Goal: Task Accomplishment & Management: Use online tool/utility

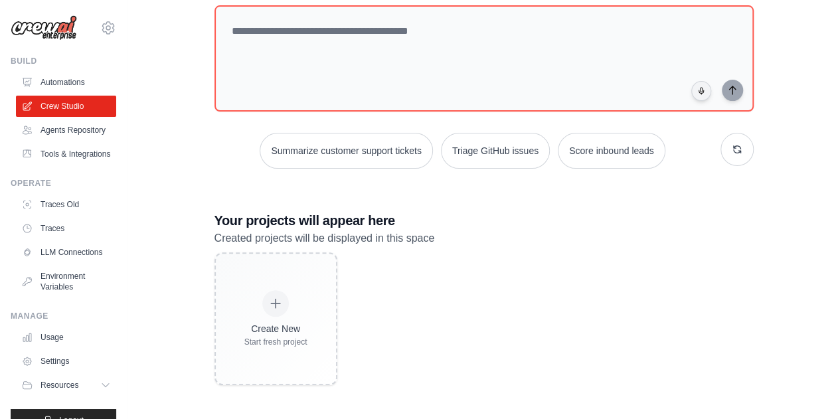
scroll to position [54, 0]
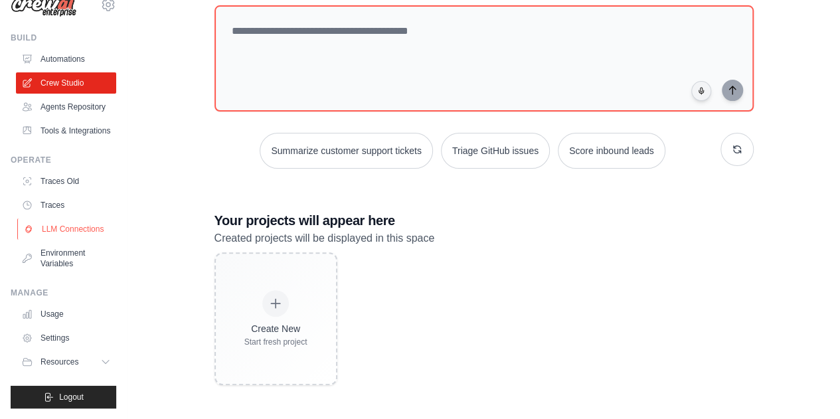
click at [62, 222] on link "LLM Connections" at bounding box center [67, 228] width 100 height 21
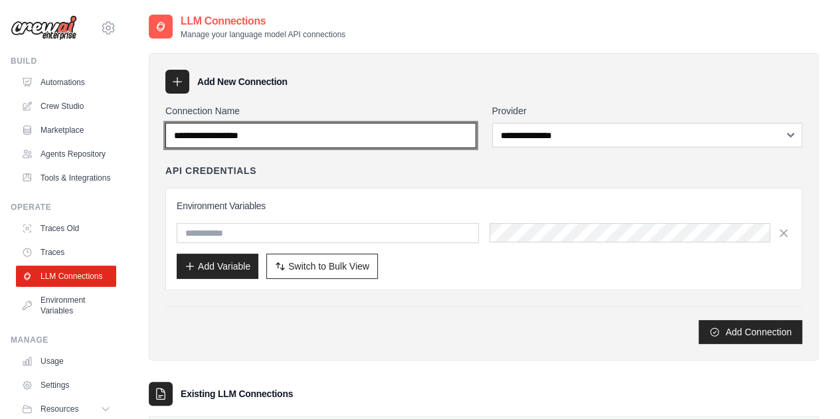
click at [222, 132] on input "Connection Name" at bounding box center [320, 135] width 311 height 25
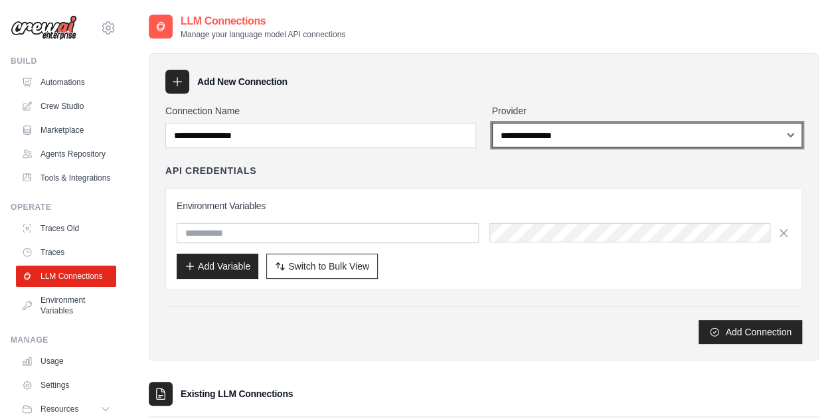
click at [521, 129] on select "**********" at bounding box center [647, 135] width 311 height 25
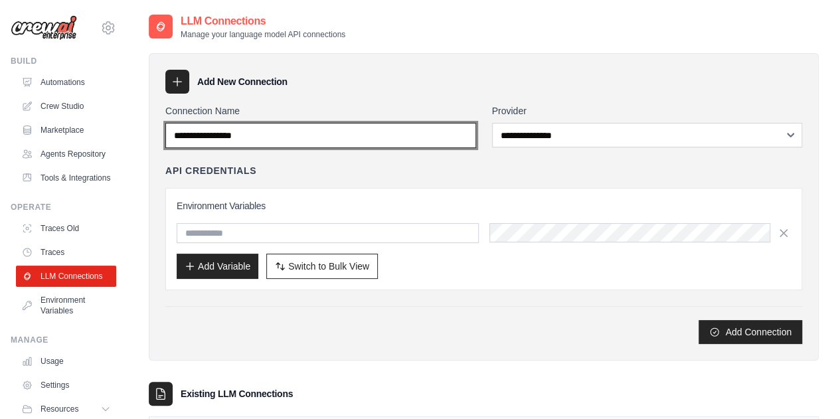
click at [385, 137] on input "**********" at bounding box center [320, 135] width 311 height 25
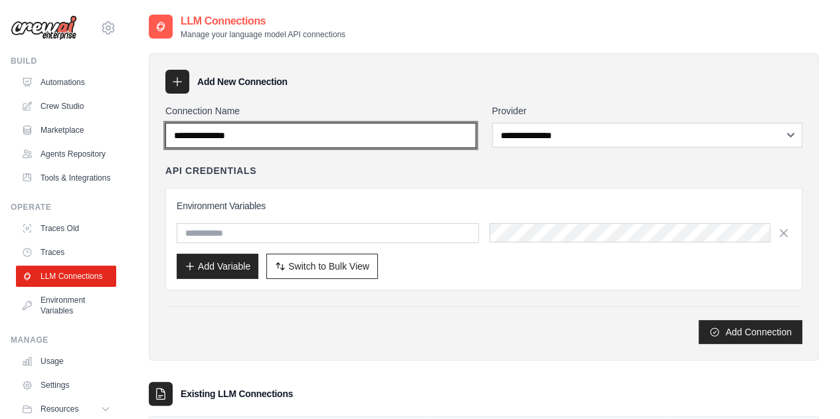
type input "**********"
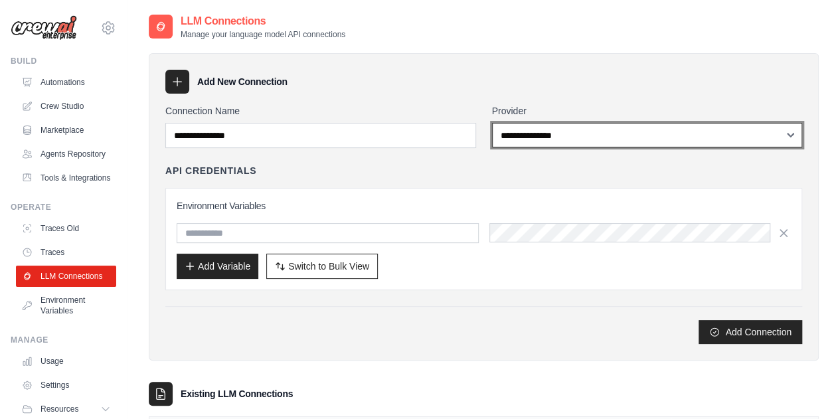
click at [544, 135] on select "**********" at bounding box center [647, 135] width 311 height 25
select select "******"
click at [492, 123] on select "**********" at bounding box center [647, 135] width 311 height 25
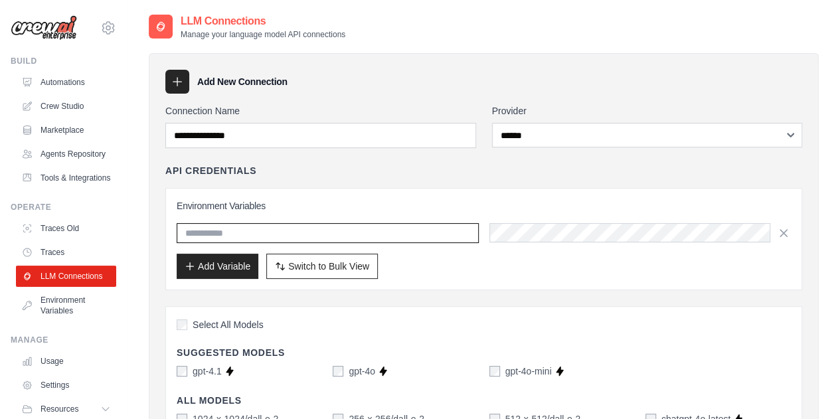
click at [366, 230] on input "text" at bounding box center [328, 233] width 302 height 20
type input "**********"
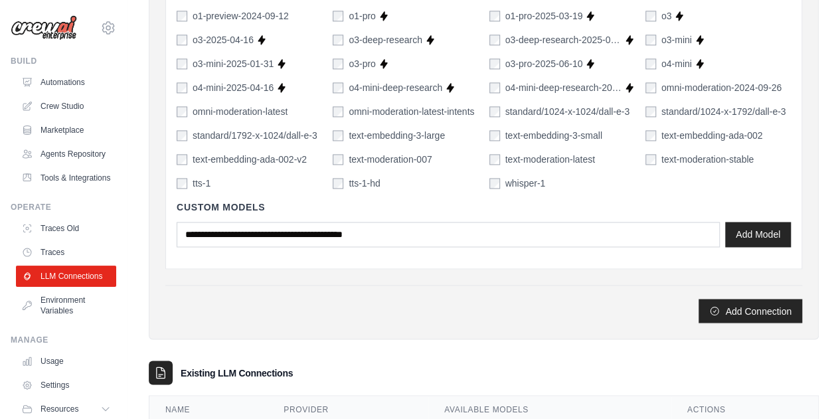
scroll to position [1023, 0]
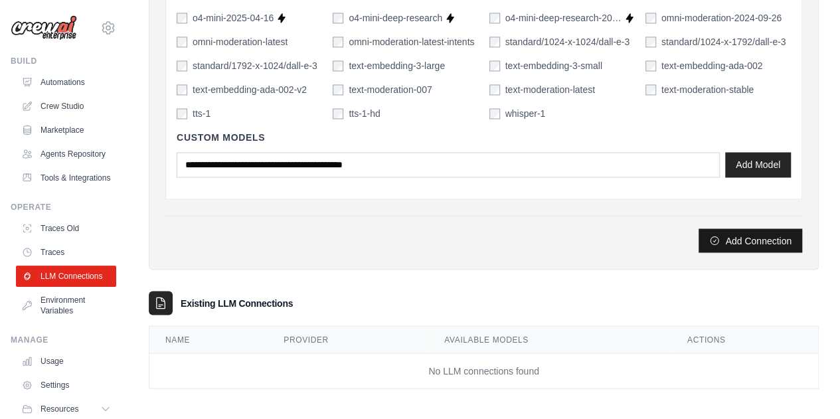
click at [742, 243] on button "Add Connection" at bounding box center [751, 240] width 104 height 24
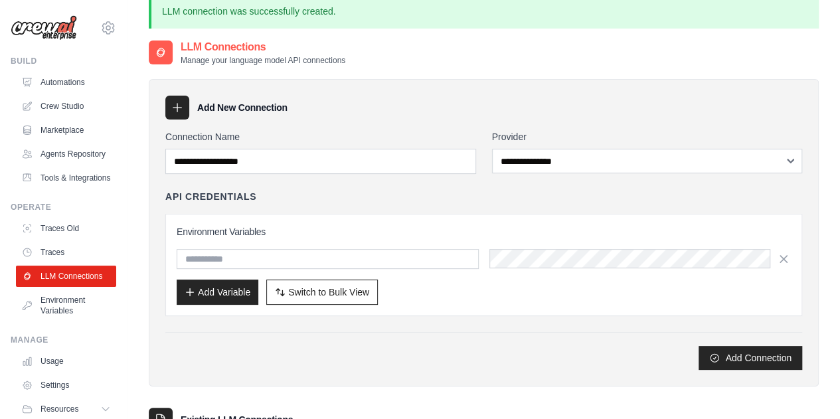
scroll to position [0, 0]
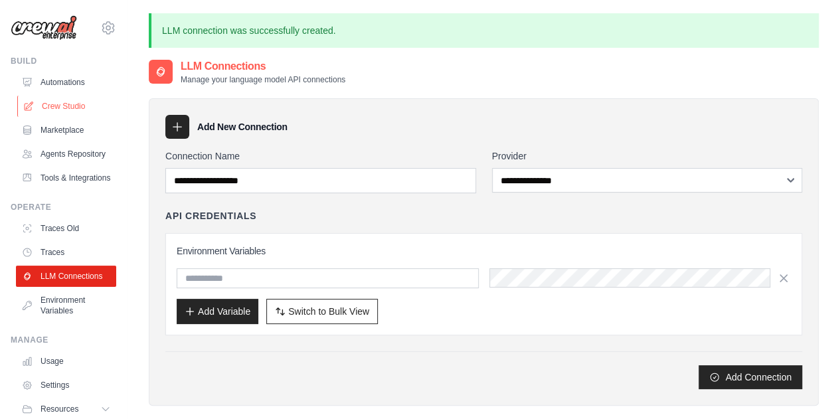
click at [61, 100] on link "Crew Studio" at bounding box center [67, 106] width 100 height 21
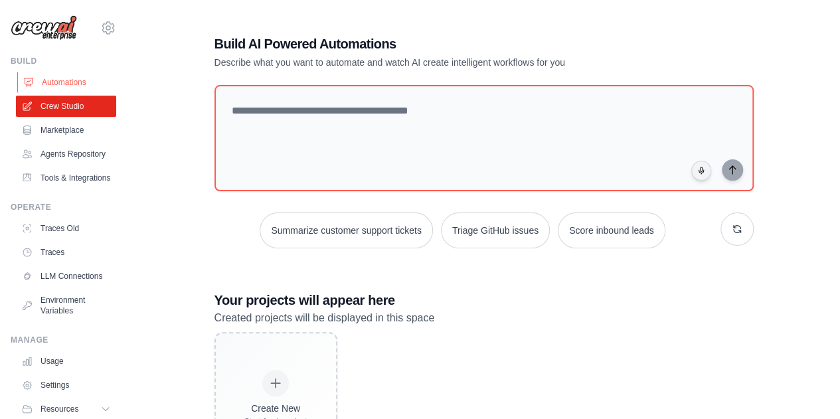
click at [64, 81] on link "Automations" at bounding box center [67, 82] width 100 height 21
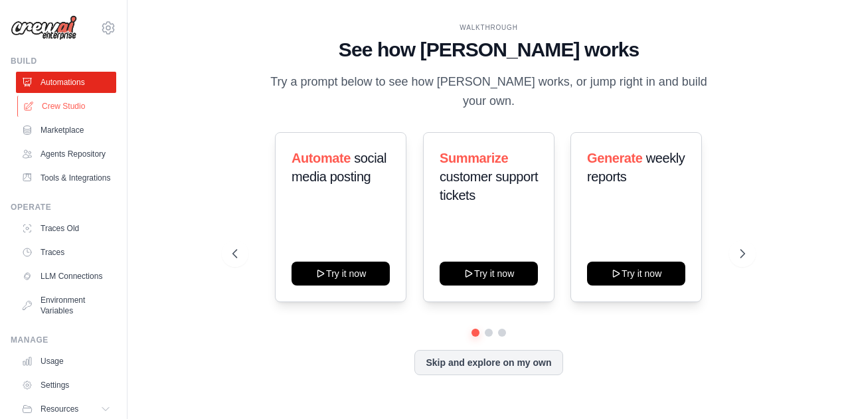
click at [62, 108] on link "Crew Studio" at bounding box center [67, 106] width 100 height 21
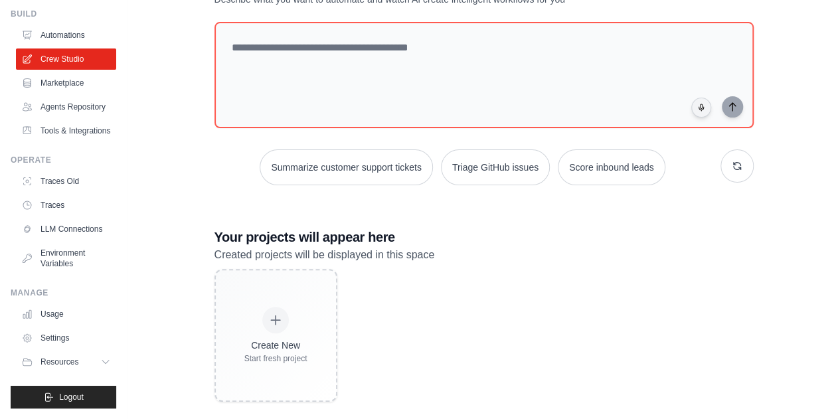
scroll to position [80, 0]
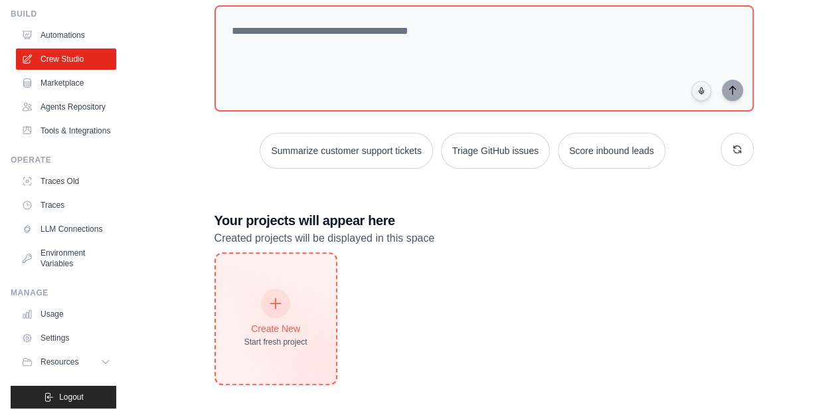
click at [262, 313] on div "Create New Start fresh project" at bounding box center [275, 318] width 63 height 57
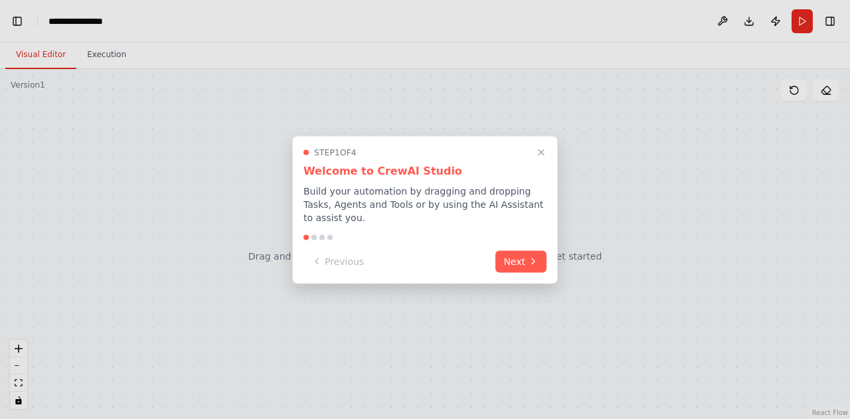
scroll to position [626, 0]
click at [542, 157] on icon "Close walkthrough" at bounding box center [541, 152] width 12 height 12
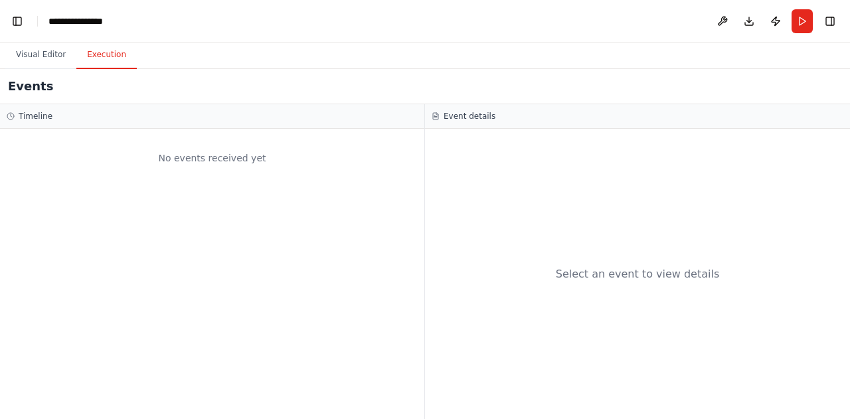
click at [100, 54] on button "Execution" at bounding box center [106, 55] width 60 height 28
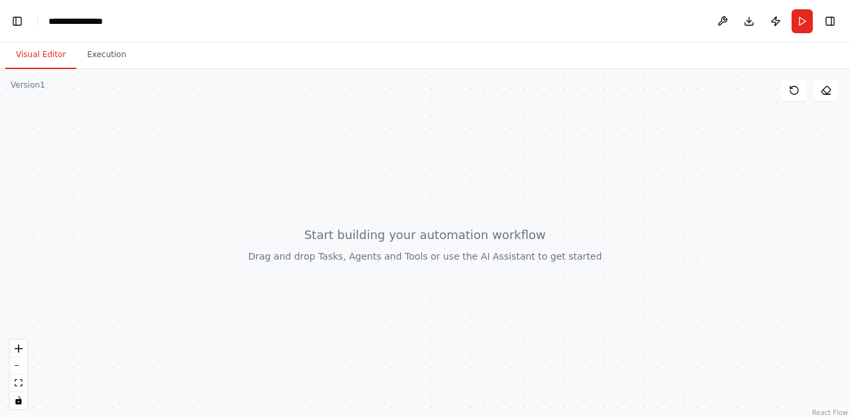
click at [50, 56] on button "Visual Editor" at bounding box center [40, 55] width 71 height 28
click at [94, 25] on div "**********" at bounding box center [81, 21] width 66 height 13
drag, startPoint x: 112, startPoint y: 24, endPoint x: 39, endPoint y: 18, distance: 73.3
click at [39, 18] on header "**********" at bounding box center [425, 21] width 850 height 42
click at [180, 52] on div "Visual Editor Execution" at bounding box center [425, 55] width 850 height 27
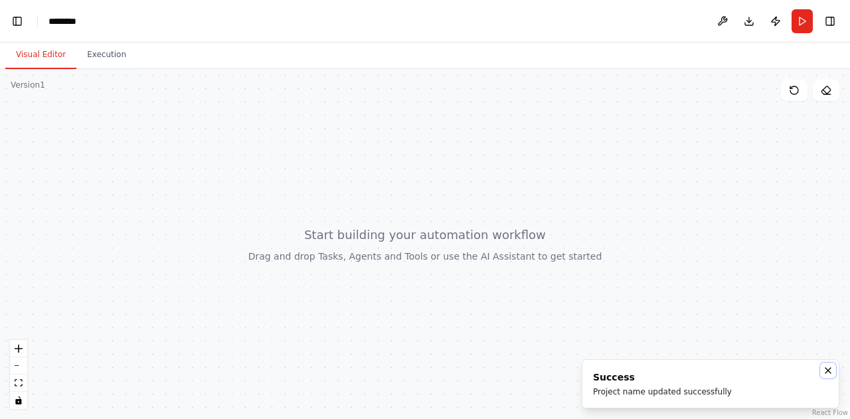
click at [831, 371] on icon "Notifications (F8)" at bounding box center [828, 370] width 11 height 11
click at [773, 17] on button "Publish" at bounding box center [775, 21] width 21 height 24
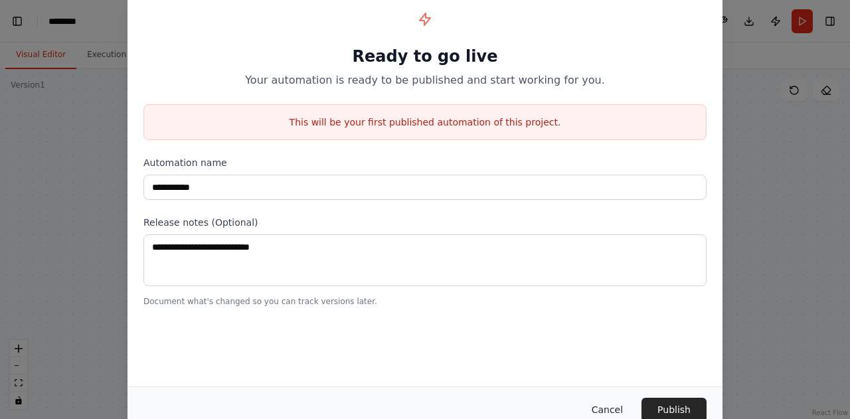
click at [611, 411] on button "Cancel" at bounding box center [607, 410] width 52 height 24
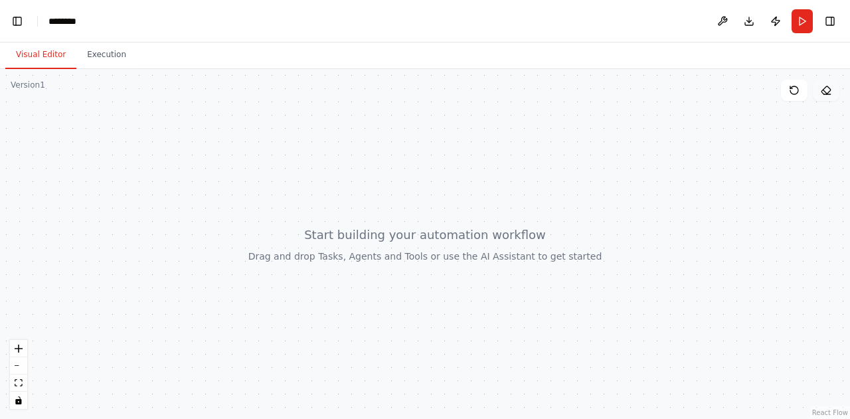
click at [827, 88] on icon at bounding box center [826, 90] width 11 height 11
click at [831, 86] on button at bounding box center [826, 90] width 27 height 21
drag, startPoint x: 267, startPoint y: 191, endPoint x: 350, endPoint y: 253, distance: 103.8
click at [350, 253] on div at bounding box center [425, 244] width 850 height 350
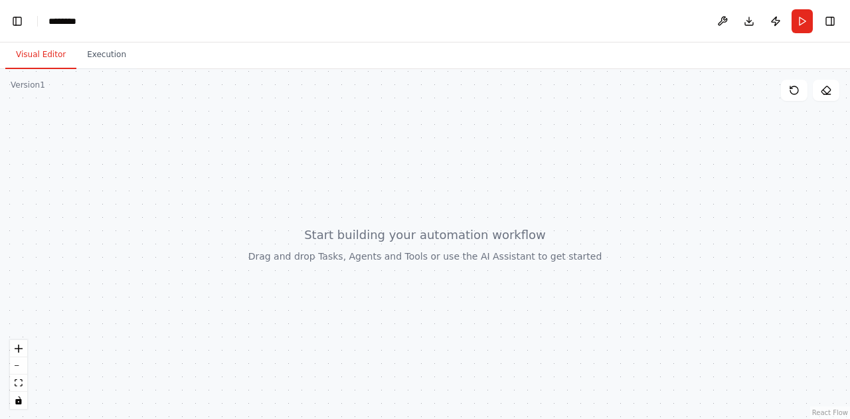
click at [350, 253] on div at bounding box center [425, 244] width 850 height 350
drag, startPoint x: 350, startPoint y: 253, endPoint x: 381, endPoint y: 281, distance: 41.9
click at [381, 281] on div at bounding box center [425, 244] width 850 height 350
click at [16, 25] on button "Toggle Left Sidebar" at bounding box center [17, 21] width 19 height 19
click at [617, 19] on button at bounding box center [609, 21] width 21 height 24
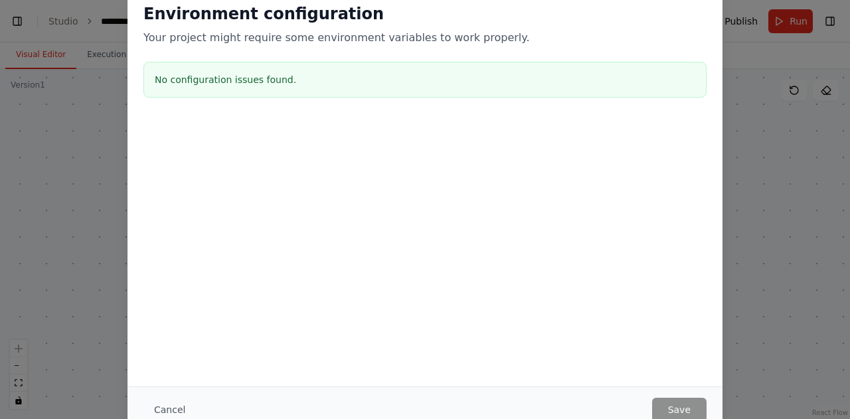
click at [765, 311] on div "Environment configuration Your project might require some environment variables…" at bounding box center [425, 209] width 850 height 419
click at [162, 409] on button "Cancel" at bounding box center [169, 410] width 52 height 24
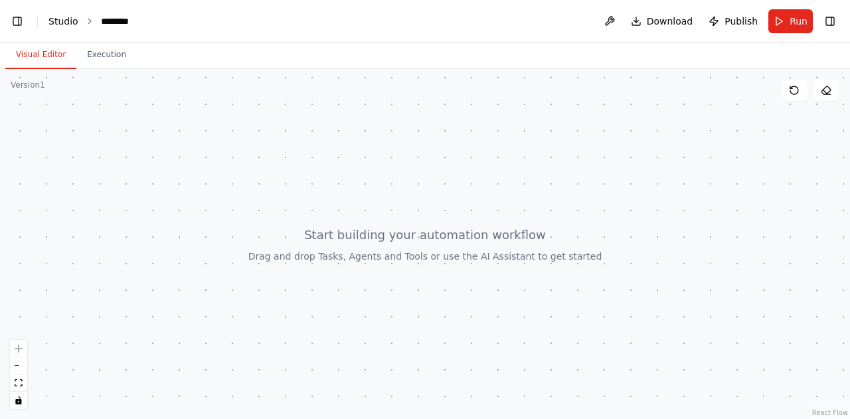
click at [57, 25] on link "Studio" at bounding box center [63, 21] width 30 height 11
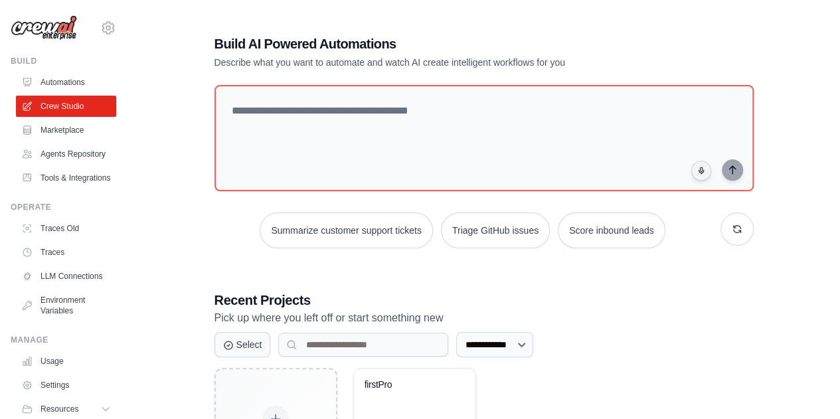
scroll to position [115, 0]
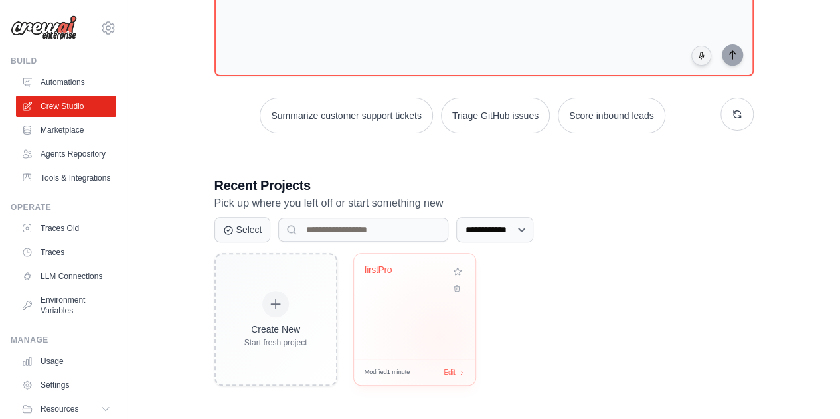
click at [440, 335] on div "firstPro" at bounding box center [415, 306] width 122 height 105
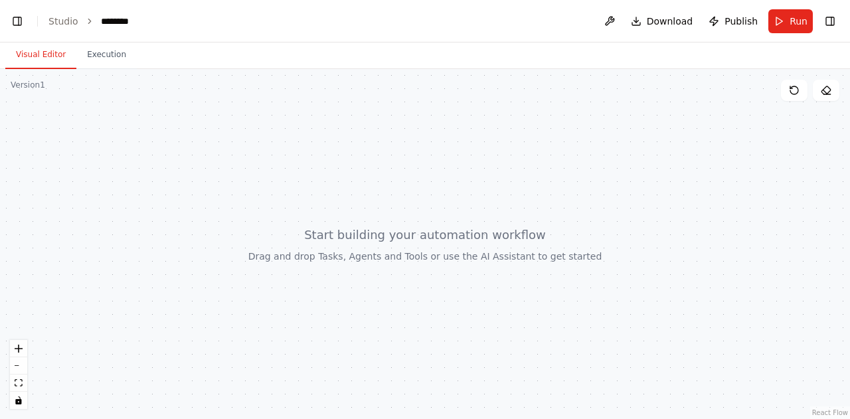
click at [421, 256] on div at bounding box center [425, 244] width 850 height 350
drag, startPoint x: 421, startPoint y: 256, endPoint x: 189, endPoint y: 136, distance: 261.3
click at [189, 136] on div at bounding box center [425, 244] width 850 height 350
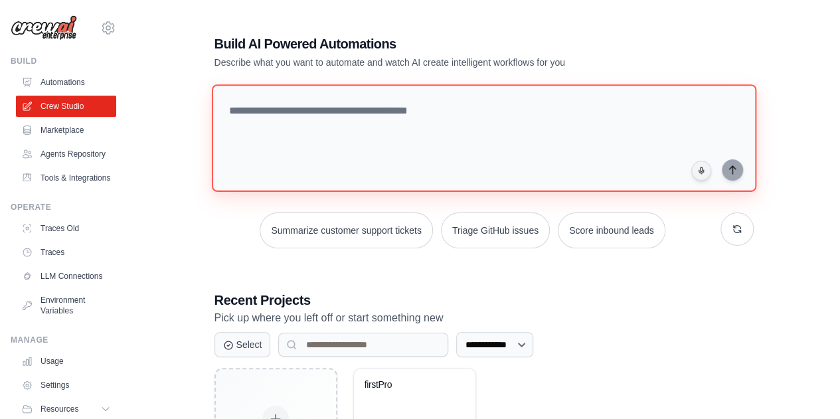
click at [373, 122] on textarea at bounding box center [483, 138] width 544 height 108
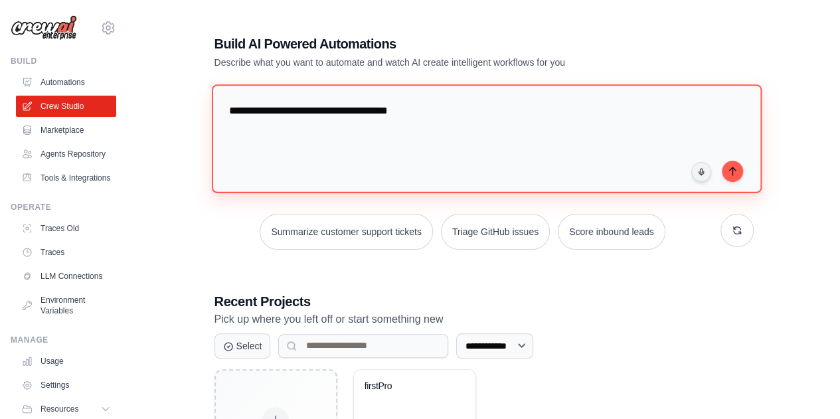
click at [256, 115] on textarea "**********" at bounding box center [486, 138] width 550 height 108
type textarea "**********"
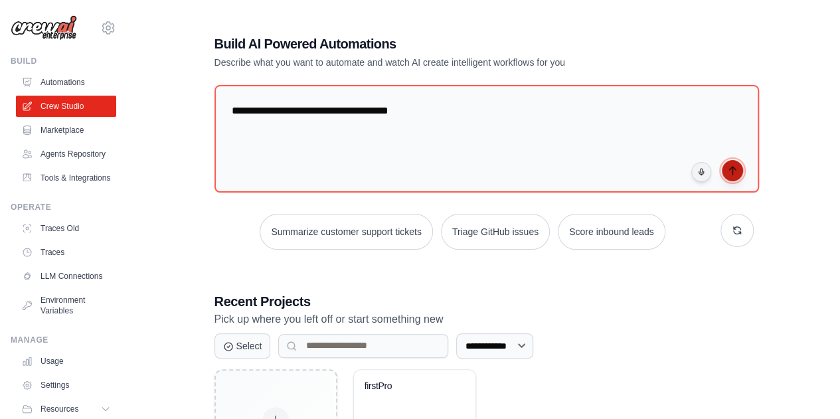
click at [737, 173] on button "submit" at bounding box center [732, 170] width 21 height 21
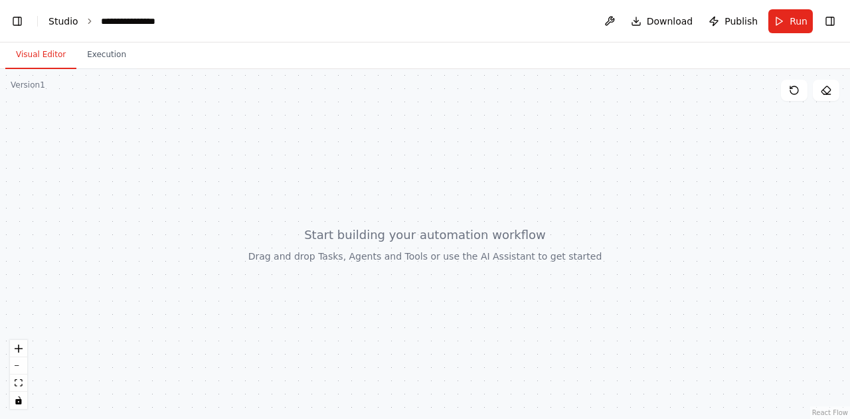
scroll to position [6117, 0]
click at [56, 22] on link "Studio" at bounding box center [63, 21] width 30 height 11
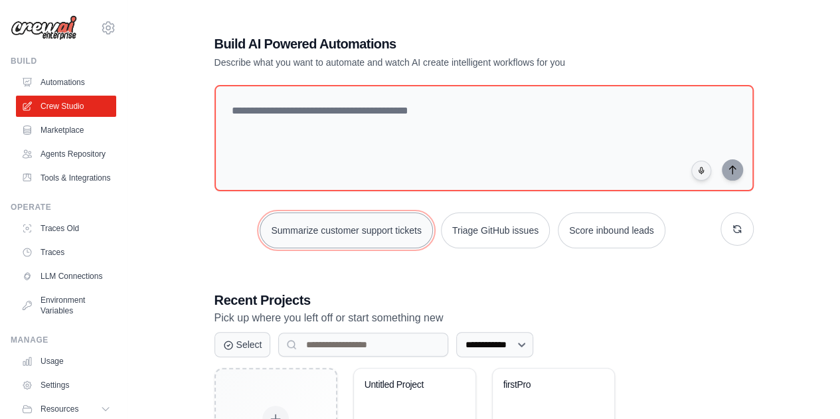
click at [325, 237] on button "Summarize customer support tickets" at bounding box center [346, 230] width 173 height 36
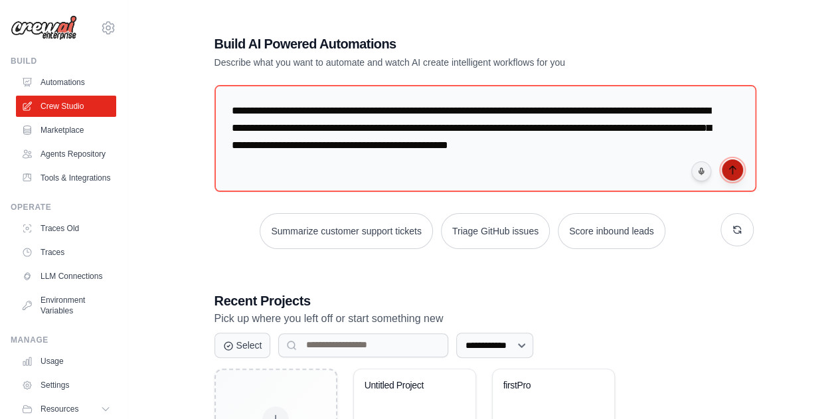
click at [732, 167] on icon "submit" at bounding box center [732, 170] width 11 height 11
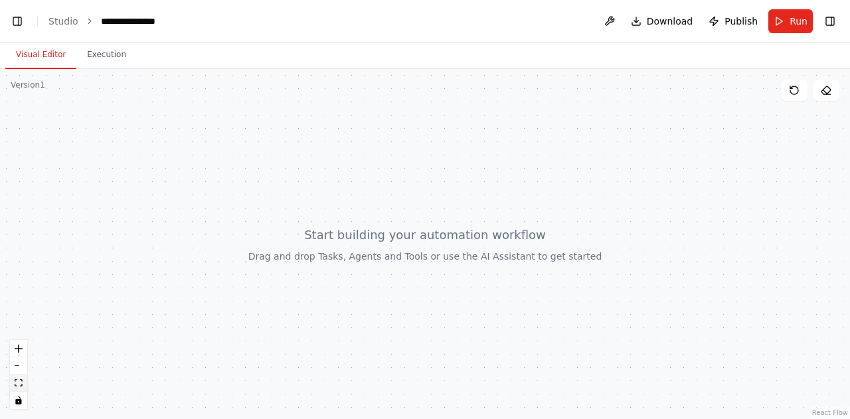
scroll to position [5921, 0]
click at [20, 383] on icon "fit view" at bounding box center [19, 382] width 8 height 7
click at [823, 99] on button at bounding box center [826, 90] width 27 height 21
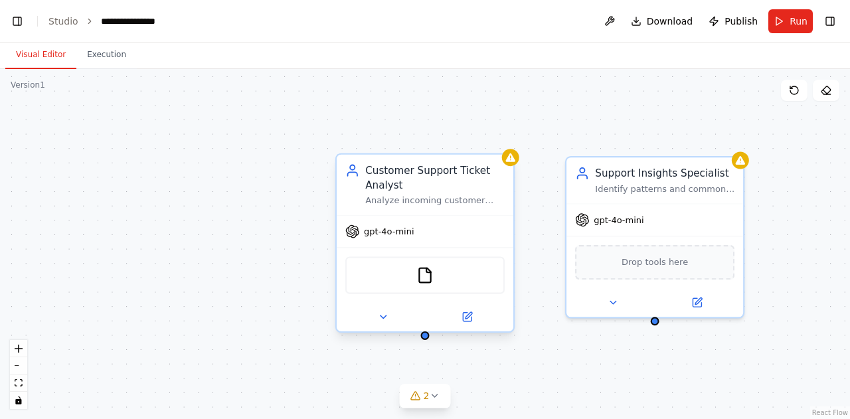
scroll to position [8115, 0]
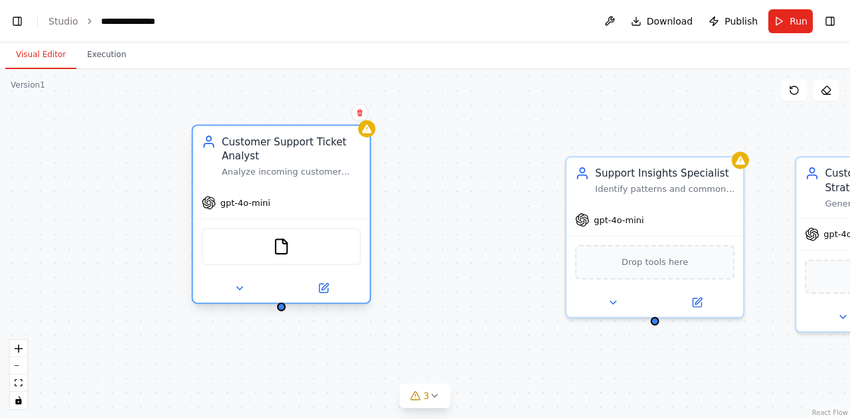
drag, startPoint x: 435, startPoint y: 218, endPoint x: 278, endPoint y: 181, distance: 160.9
click at [278, 181] on div "Customer Support Ticket Analyst Analyze incoming customer support tickets from …" at bounding box center [280, 213] width 179 height 179
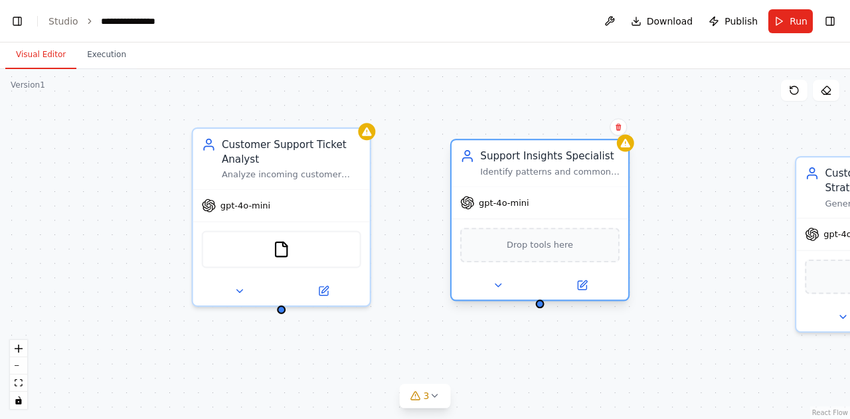
drag, startPoint x: 651, startPoint y: 221, endPoint x: 533, endPoint y: 201, distance: 119.2
click at [533, 201] on div "gpt-4o-mini" at bounding box center [540, 203] width 177 height 32
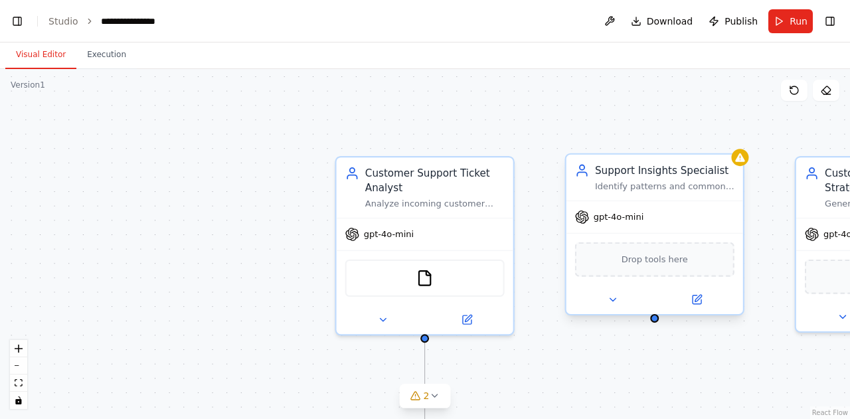
drag, startPoint x: 827, startPoint y: 213, endPoint x: 714, endPoint y: 206, distance: 113.1
click at [714, 206] on div "Customer Support Ticket Analyst Analyze incoming customer support tickets from …" at bounding box center [722, 273] width 919 height 378
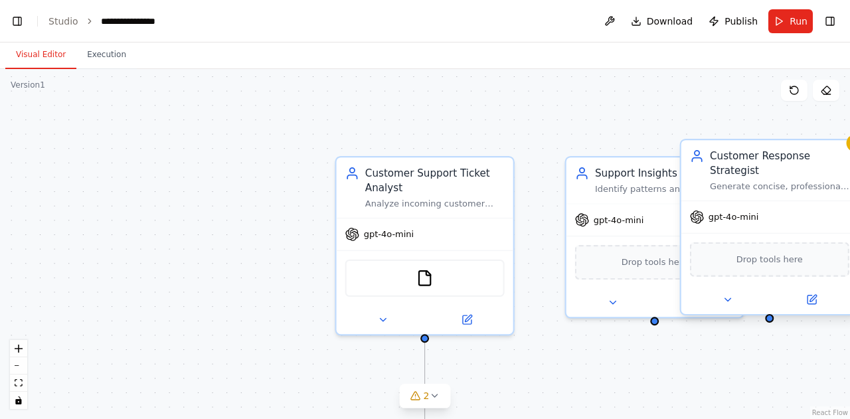
scroll to position [9039, 0]
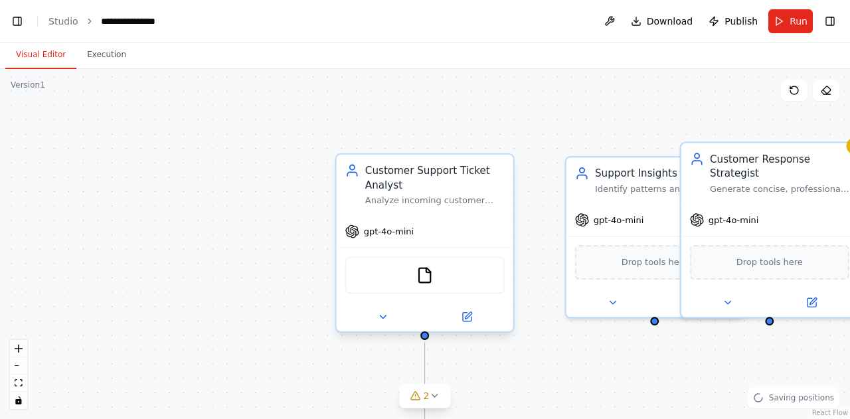
click at [465, 226] on div "gpt-4o-mini" at bounding box center [425, 232] width 177 height 32
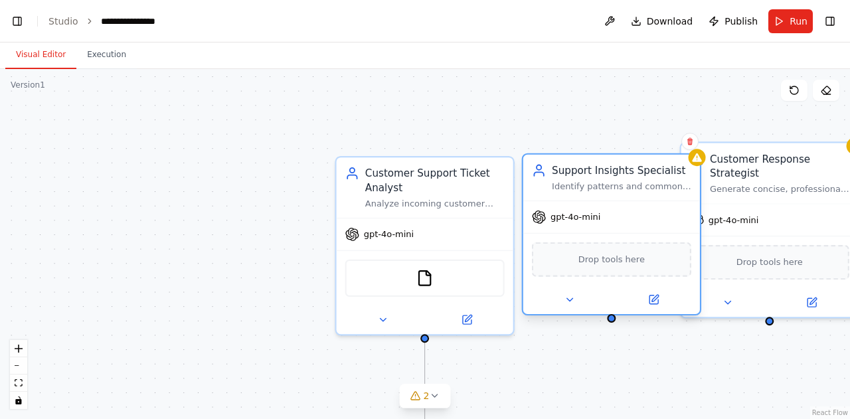
drag, startPoint x: 601, startPoint y: 268, endPoint x: 554, endPoint y: 270, distance: 47.2
click at [554, 270] on div "Drop tools here" at bounding box center [611, 259] width 159 height 35
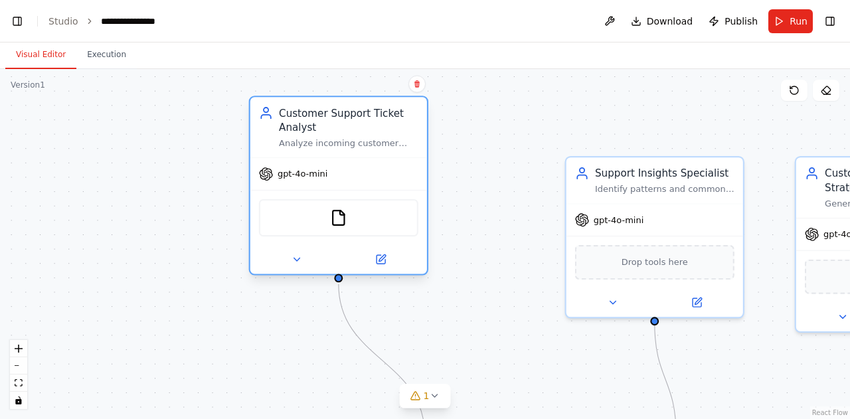
drag, startPoint x: 427, startPoint y: 208, endPoint x: 329, endPoint y: 143, distance: 116.9
click at [329, 143] on div "Customer Support Ticket Analyst Analyze incoming customer support tickets from …" at bounding box center [338, 127] width 177 height 60
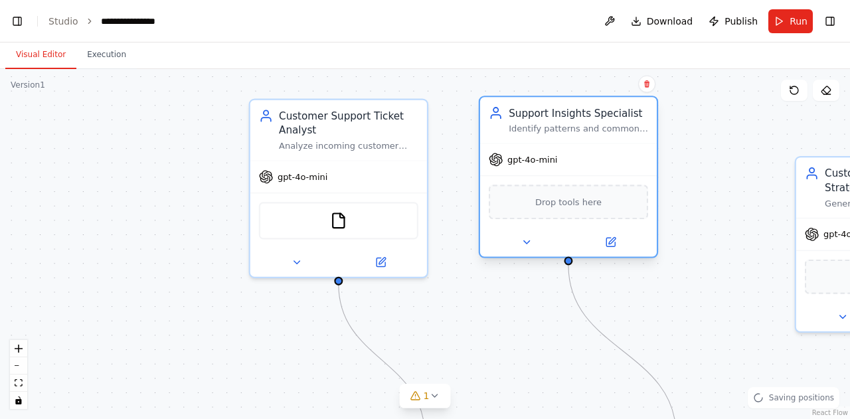
drag, startPoint x: 647, startPoint y: 221, endPoint x: 558, endPoint y: 153, distance: 112.3
click at [558, 153] on div "gpt-4o-mini" at bounding box center [568, 160] width 177 height 32
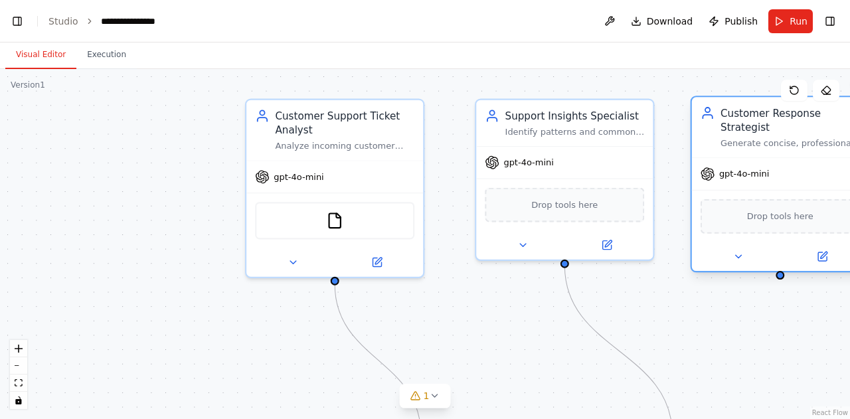
drag, startPoint x: 832, startPoint y: 212, endPoint x: 721, endPoint y: 155, distance: 124.7
click at [721, 168] on span "gpt-4o-mini" at bounding box center [744, 173] width 50 height 11
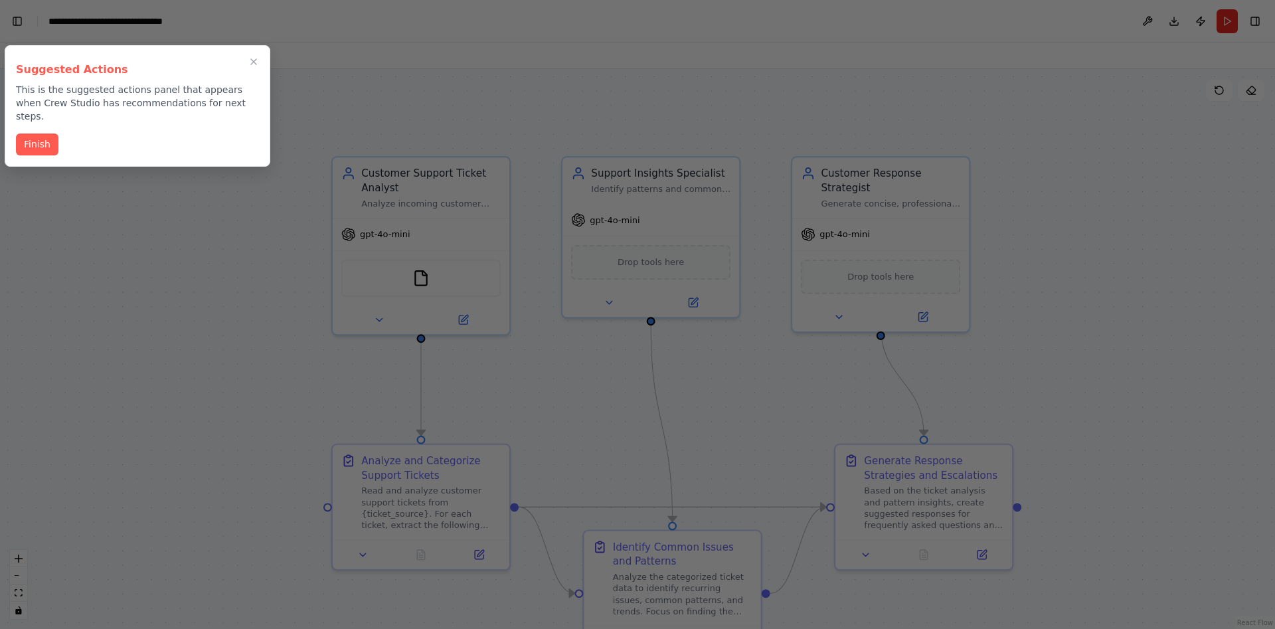
scroll to position [26230, 0]
click at [34, 132] on button "Finish" at bounding box center [37, 143] width 42 height 22
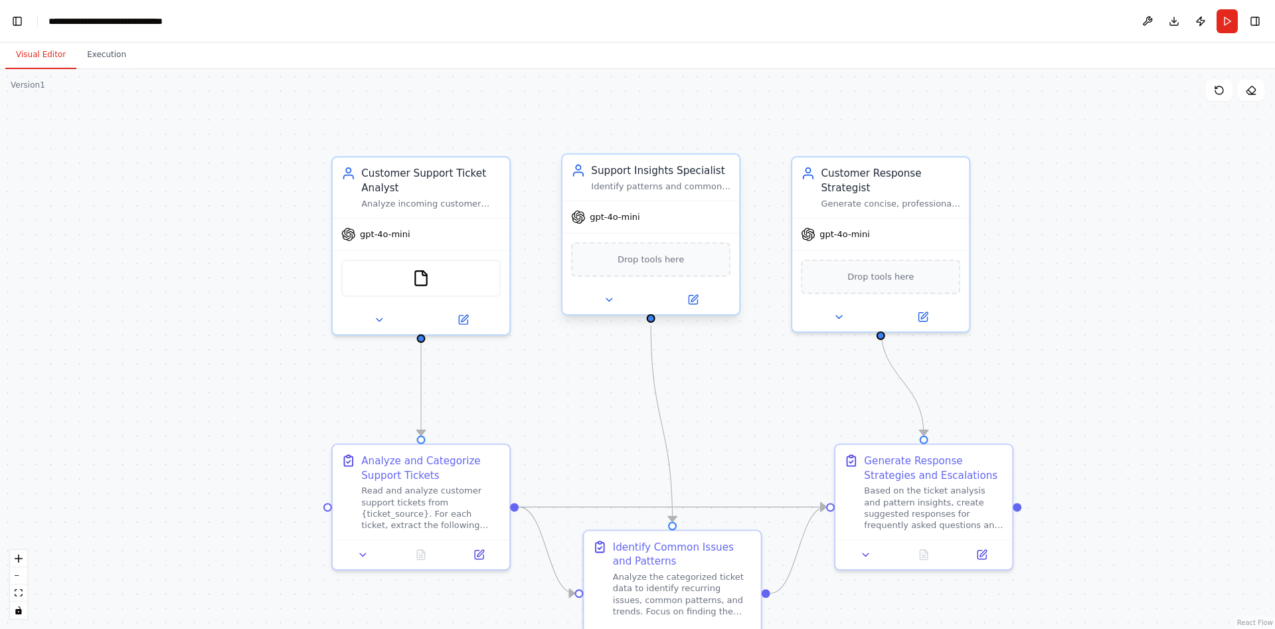
click at [696, 311] on div at bounding box center [650, 300] width 177 height 29
click at [696, 309] on div at bounding box center [650, 300] width 177 height 29
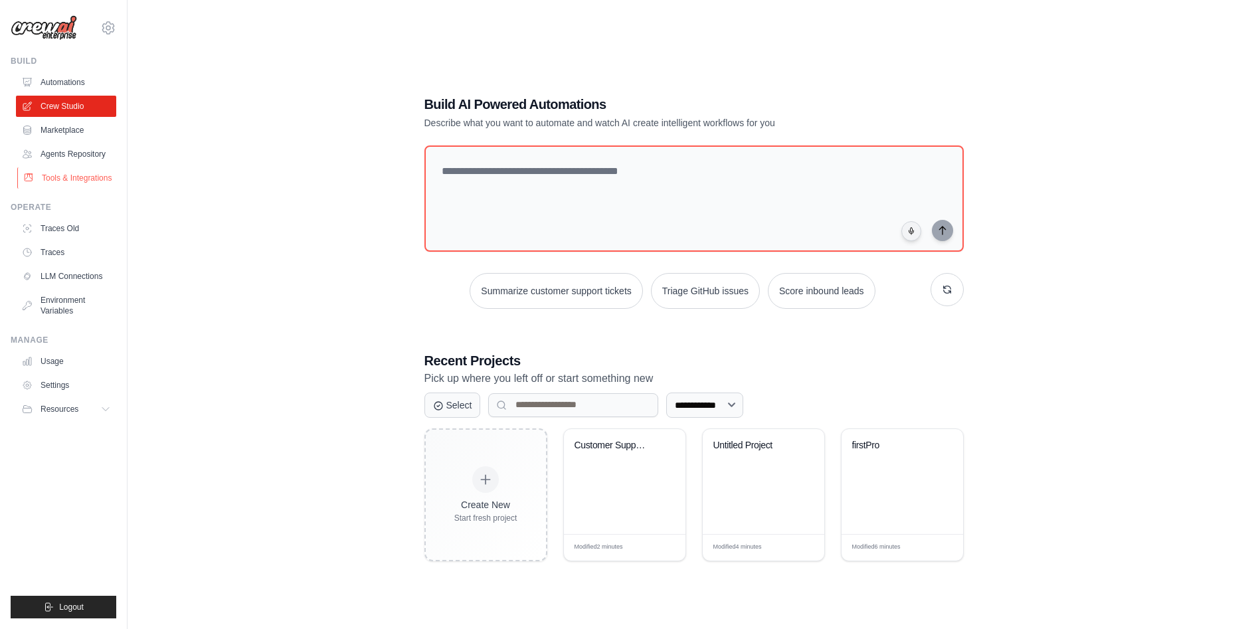
click at [82, 179] on link "Tools & Integrations" at bounding box center [67, 177] width 100 height 21
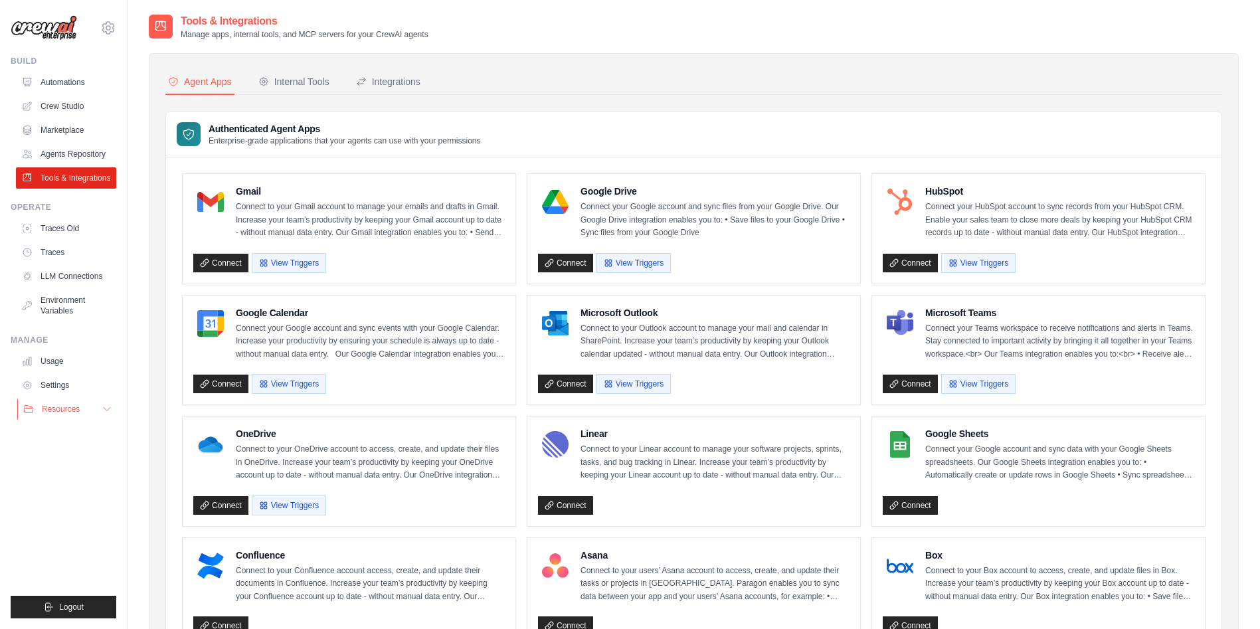
click at [72, 407] on span "Resources" at bounding box center [61, 409] width 38 height 11
click at [80, 430] on span "Documentation" at bounding box center [74, 431] width 54 height 11
